Goal: Information Seeking & Learning: Learn about a topic

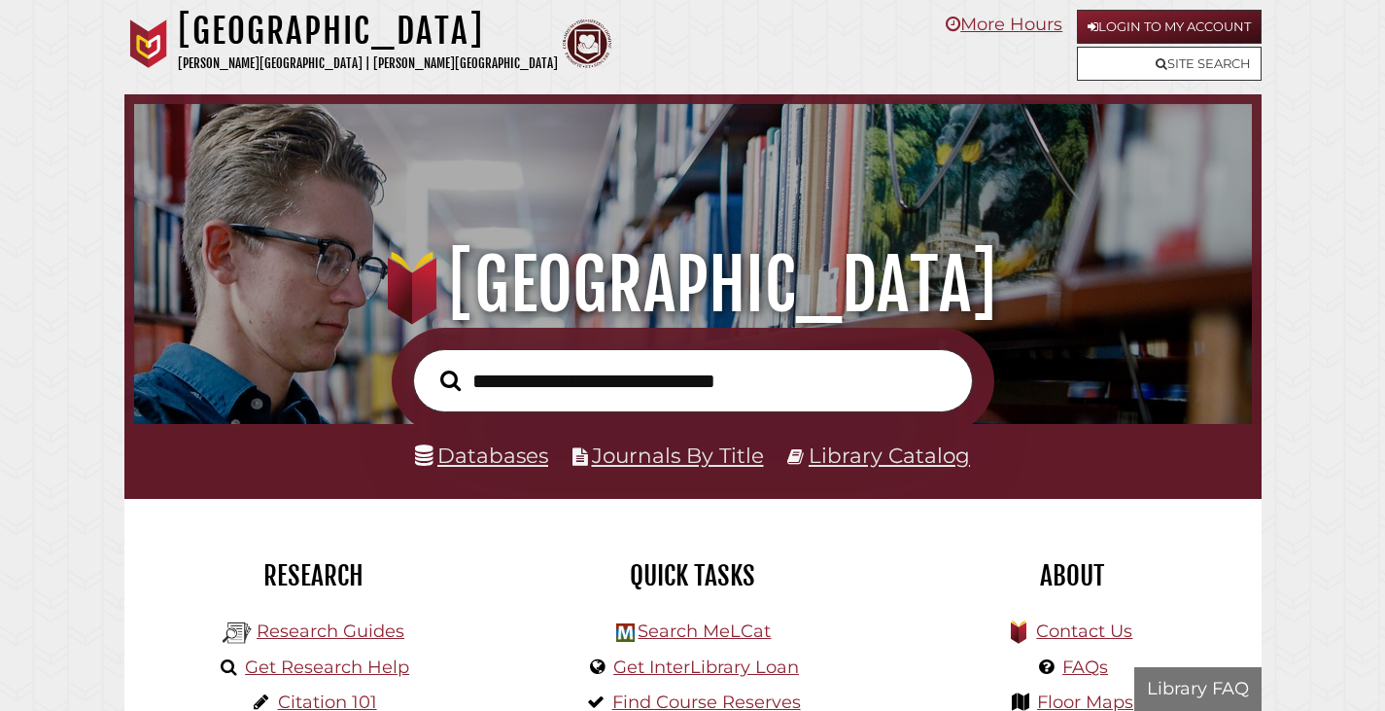
scroll to position [369, 1108]
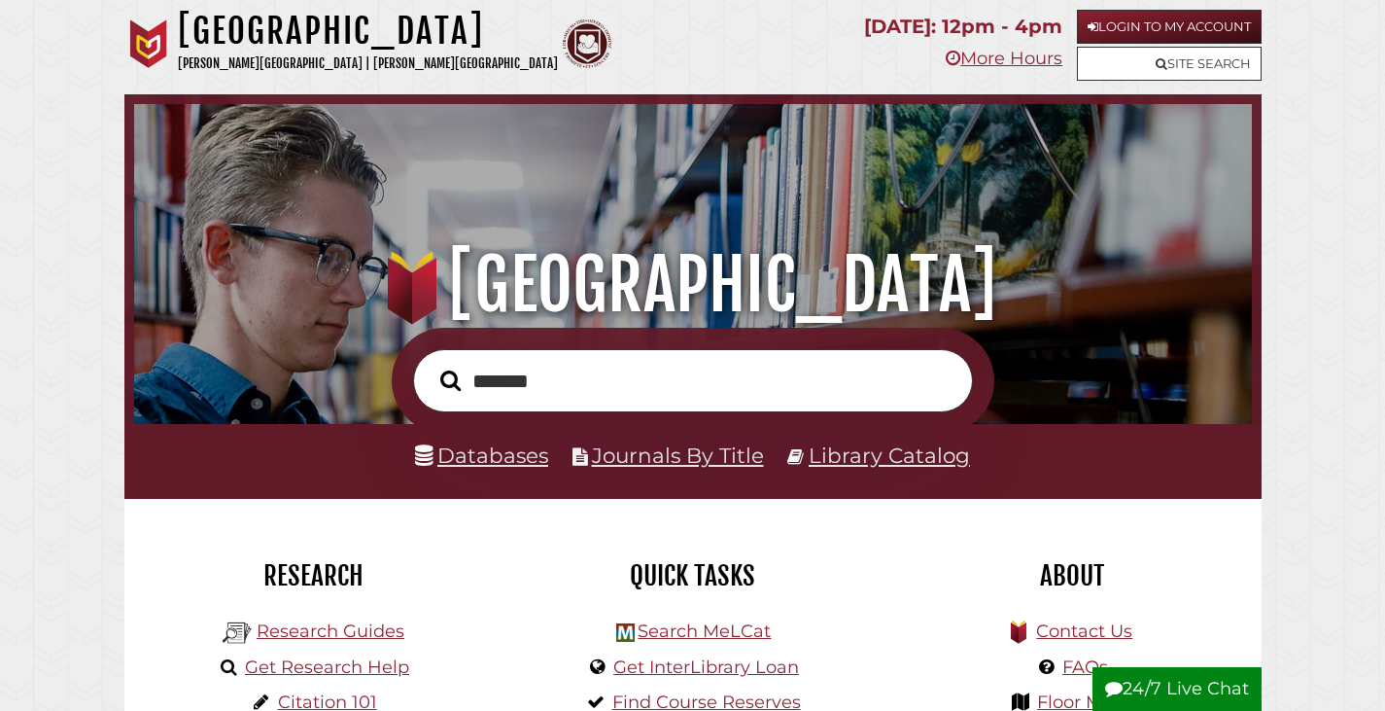
type input "*******"
click at [431, 365] on button "Search" at bounding box center [451, 381] width 40 height 32
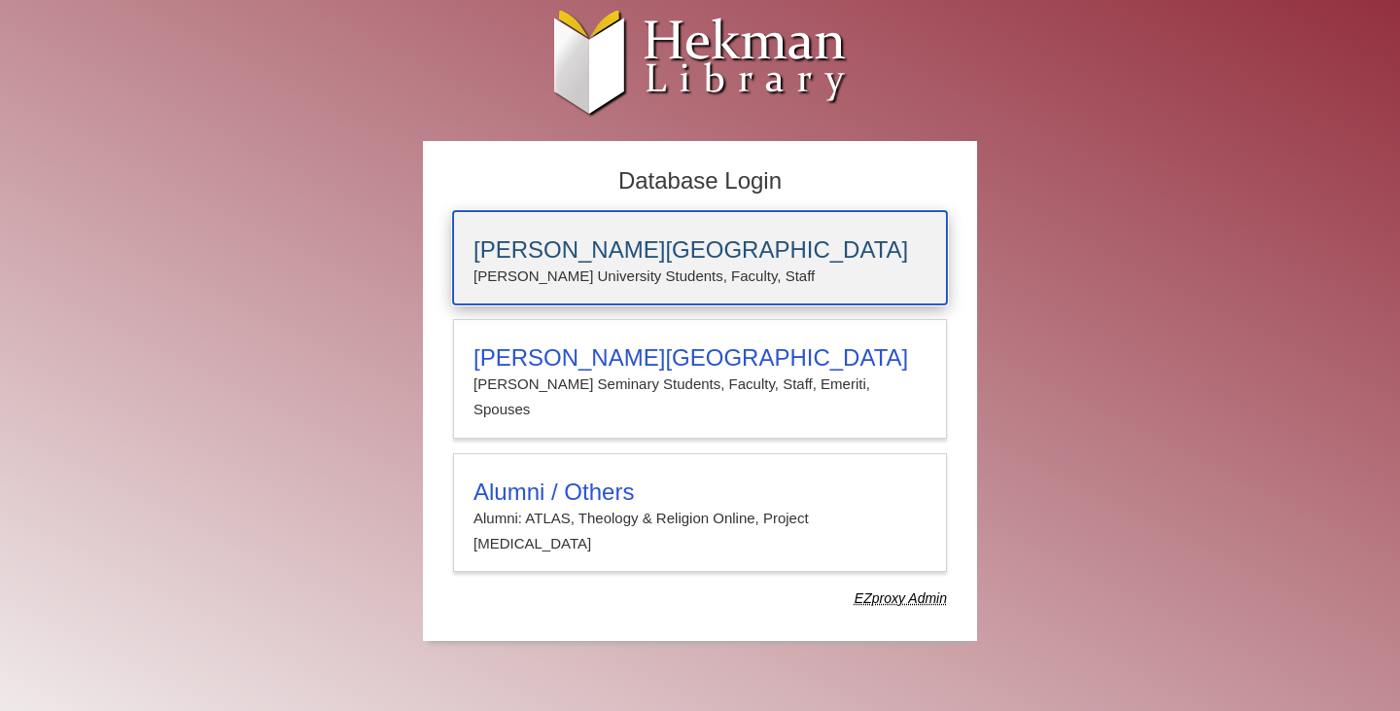
click at [545, 264] on p "Calvin University Students, Faculty, Staff" at bounding box center [699, 275] width 453 height 25
